Goal: Go to known website: Access a specific website the user already knows

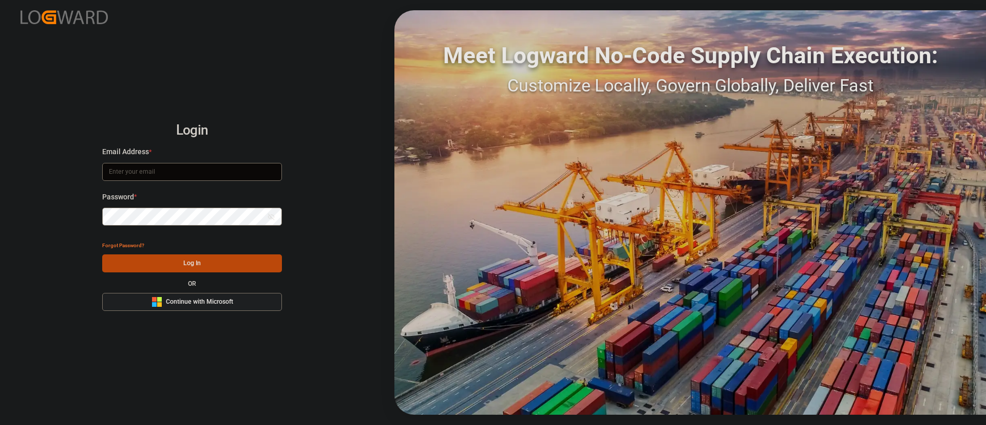
click at [234, 298] on button "Microsoft Logo Continue with Microsoft" at bounding box center [192, 302] width 180 height 18
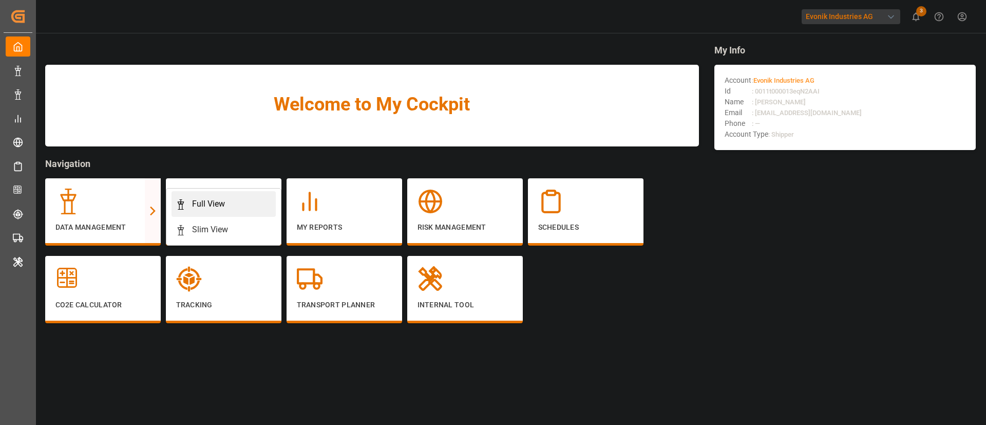
click at [198, 204] on div "Full View" at bounding box center [208, 204] width 33 height 12
